Goal: Transaction & Acquisition: Obtain resource

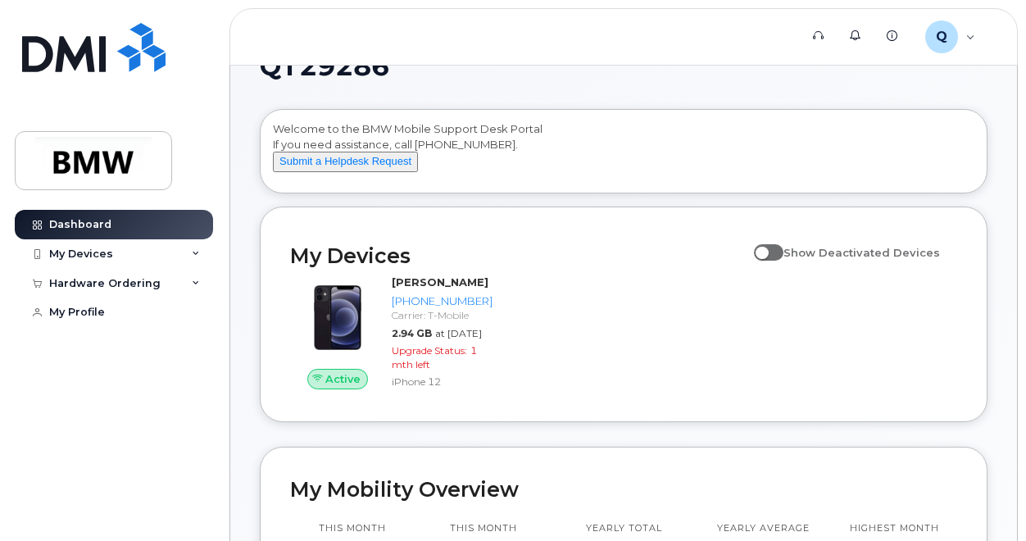
scroll to position [43, 0]
click at [111, 253] on div "My Devices" at bounding box center [114, 254] width 198 height 30
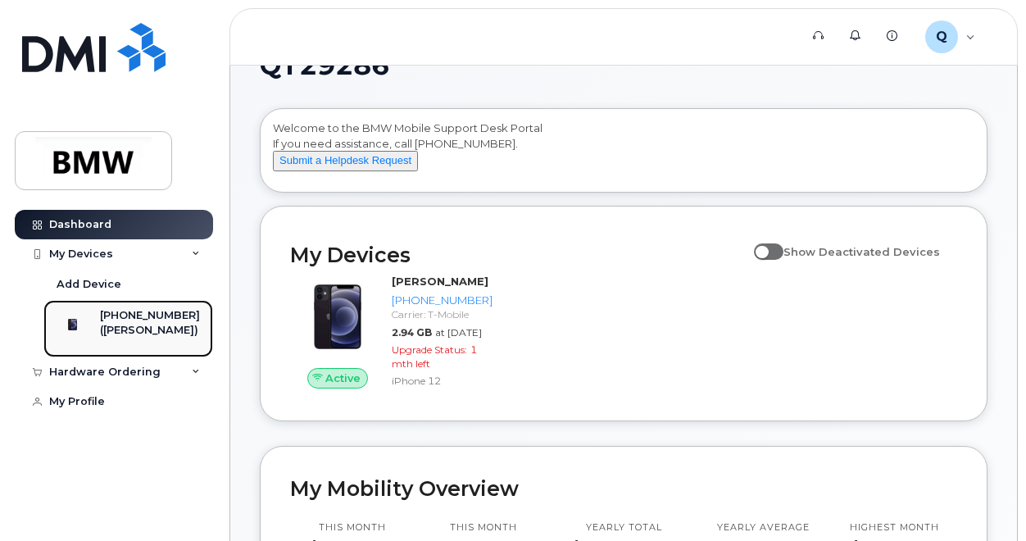
click at [162, 337] on div "([PERSON_NAME])" at bounding box center [150, 330] width 100 height 15
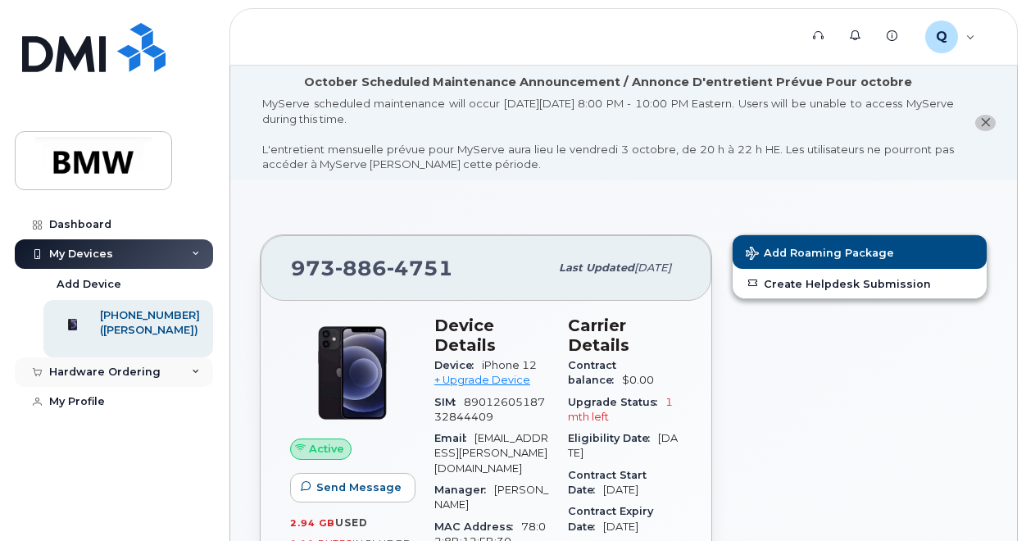
click at [113, 379] on div "Hardware Ordering" at bounding box center [104, 372] width 111 height 13
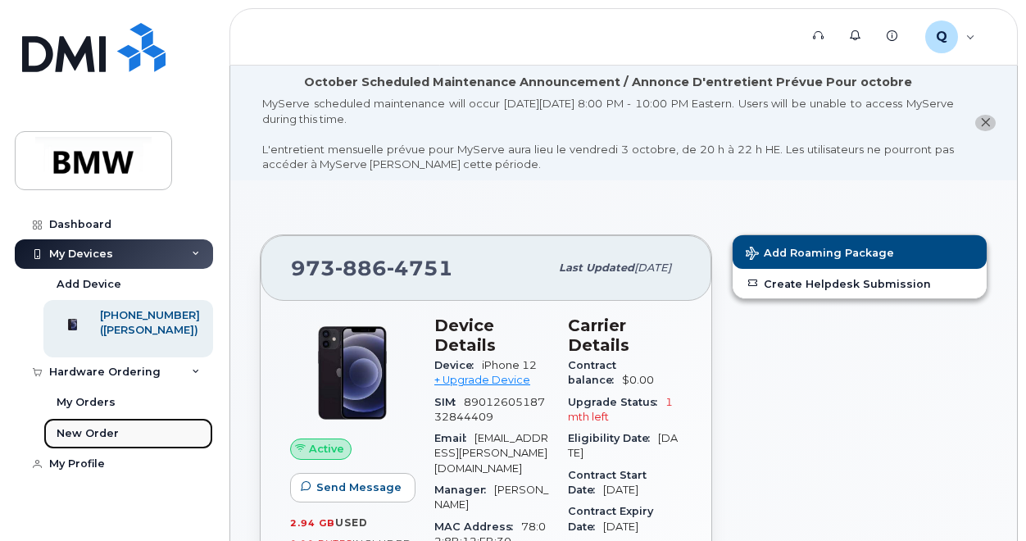
click at [107, 441] on div "New Order" at bounding box center [88, 433] width 62 height 15
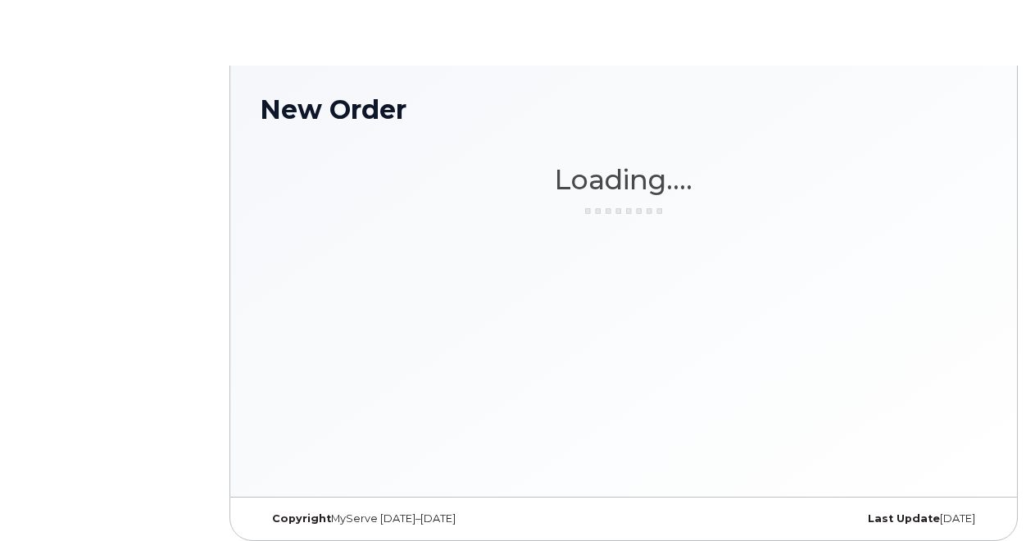
scroll to position [7, 0]
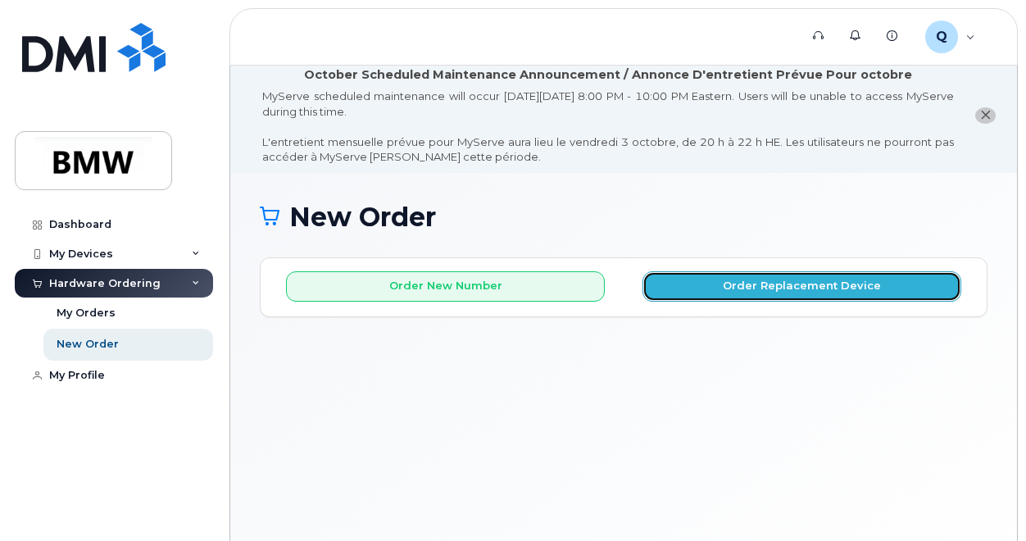
click at [739, 284] on button "Order Replacement Device" at bounding box center [802, 286] width 319 height 30
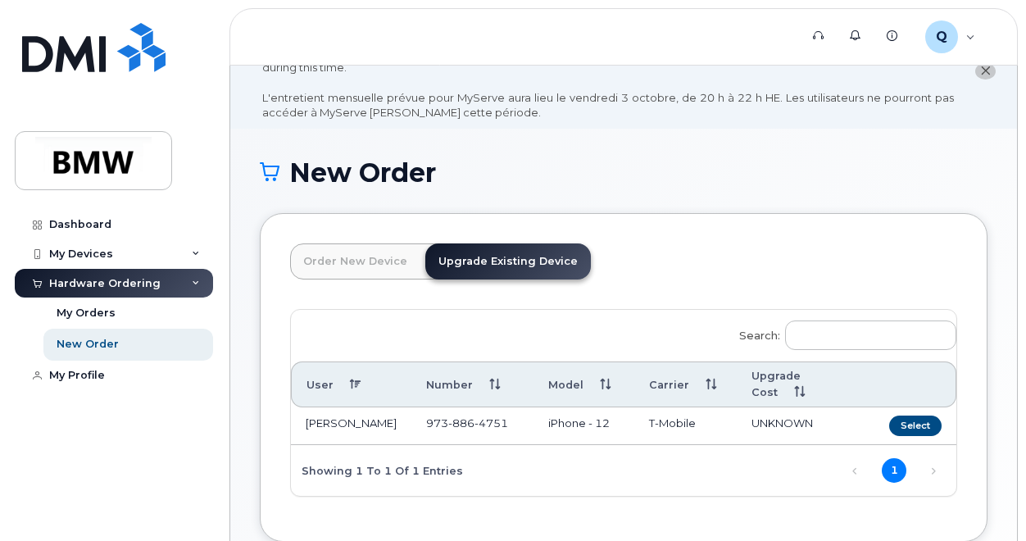
scroll to position [52, 0]
click at [923, 415] on button "Select" at bounding box center [915, 425] width 52 height 20
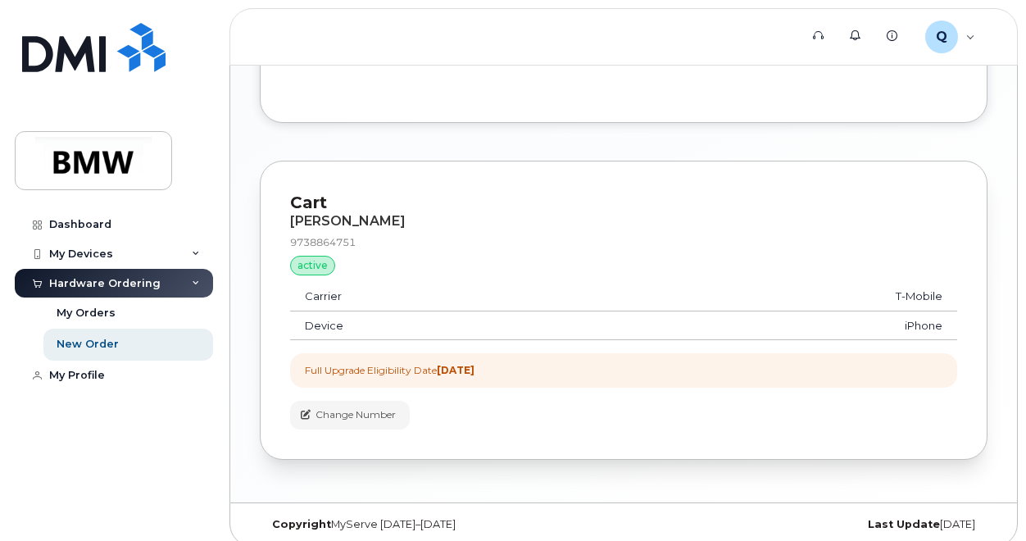
scroll to position [1119, 0]
